Goal: Information Seeking & Learning: Learn about a topic

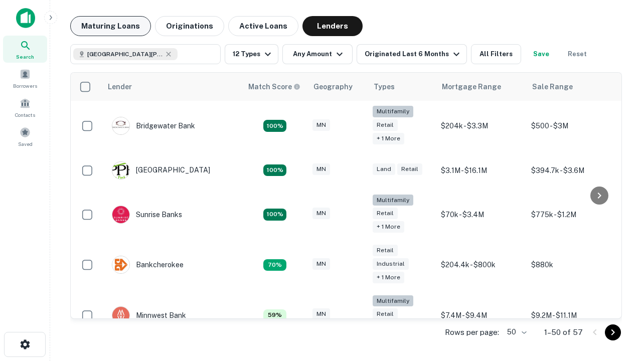
click at [110, 26] on button "Maturing Loans" at bounding box center [110, 26] width 81 height 20
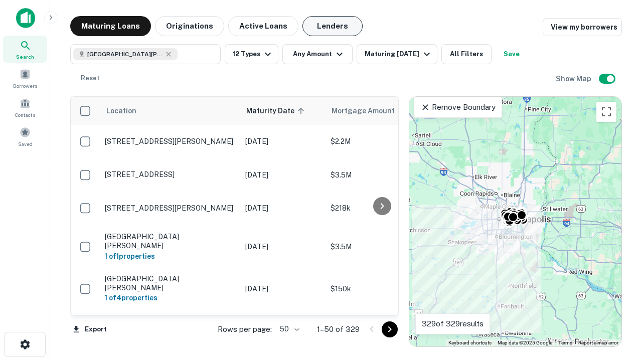
click at [333, 26] on button "Lenders" at bounding box center [332, 26] width 60 height 20
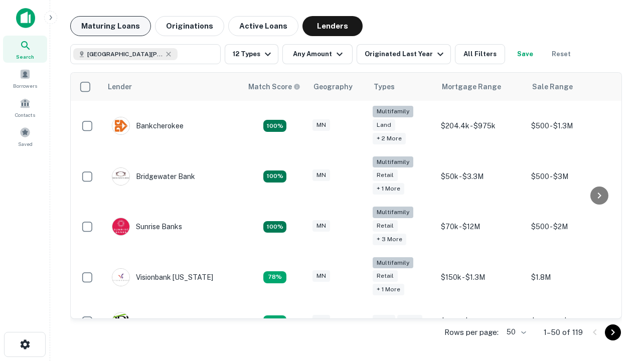
click at [110, 26] on button "Maturing Loans" at bounding box center [110, 26] width 81 height 20
